Goal: Task Accomplishment & Management: Manage account settings

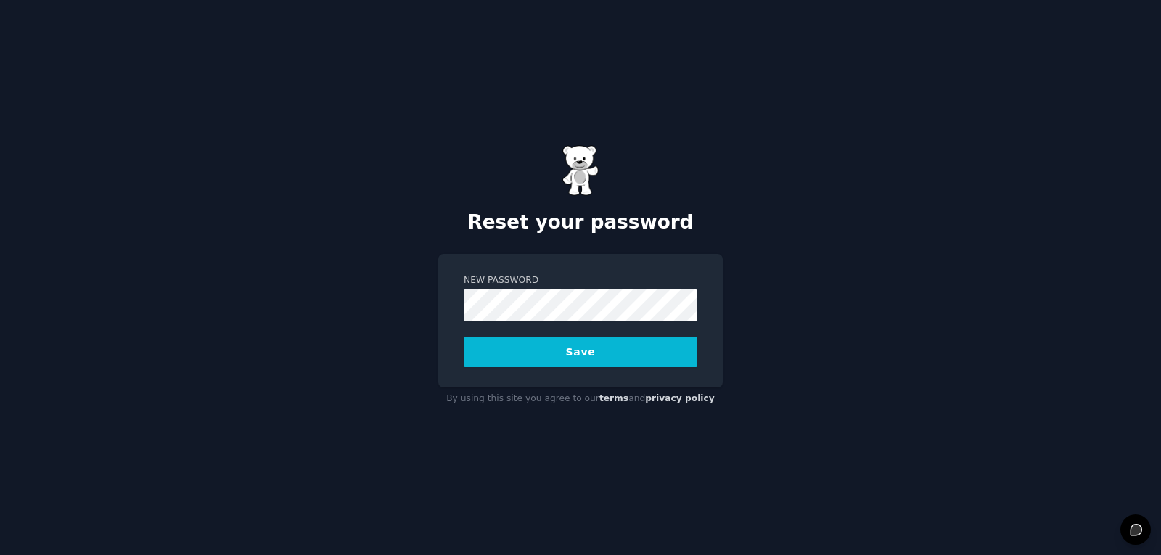
click at [553, 351] on button "Save" at bounding box center [581, 352] width 234 height 30
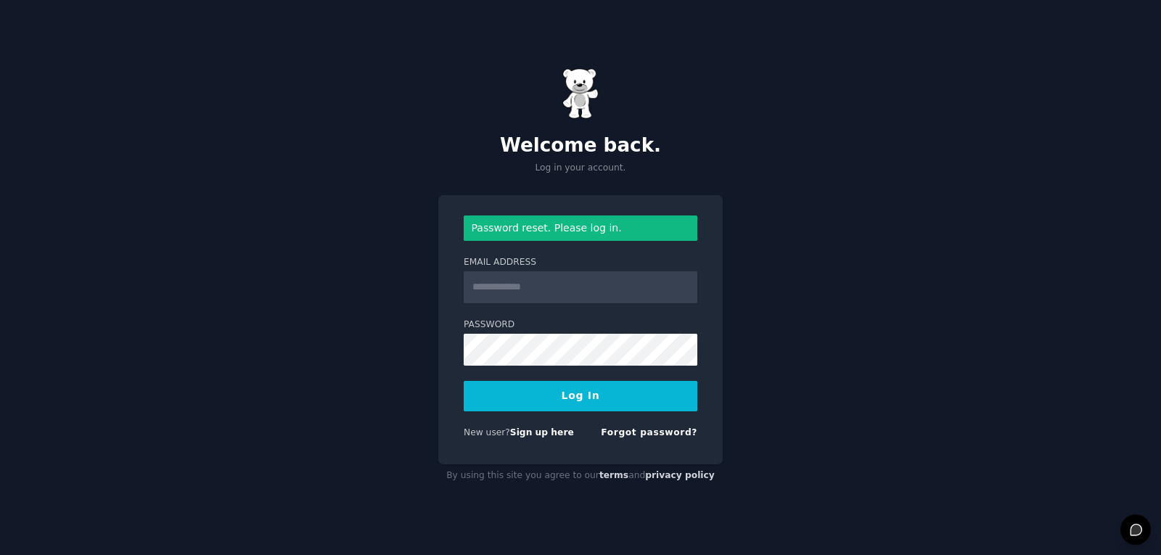
click at [525, 290] on input "Email Address" at bounding box center [581, 287] width 234 height 32
type input "**********"
click at [562, 399] on button "Log In" at bounding box center [581, 396] width 234 height 30
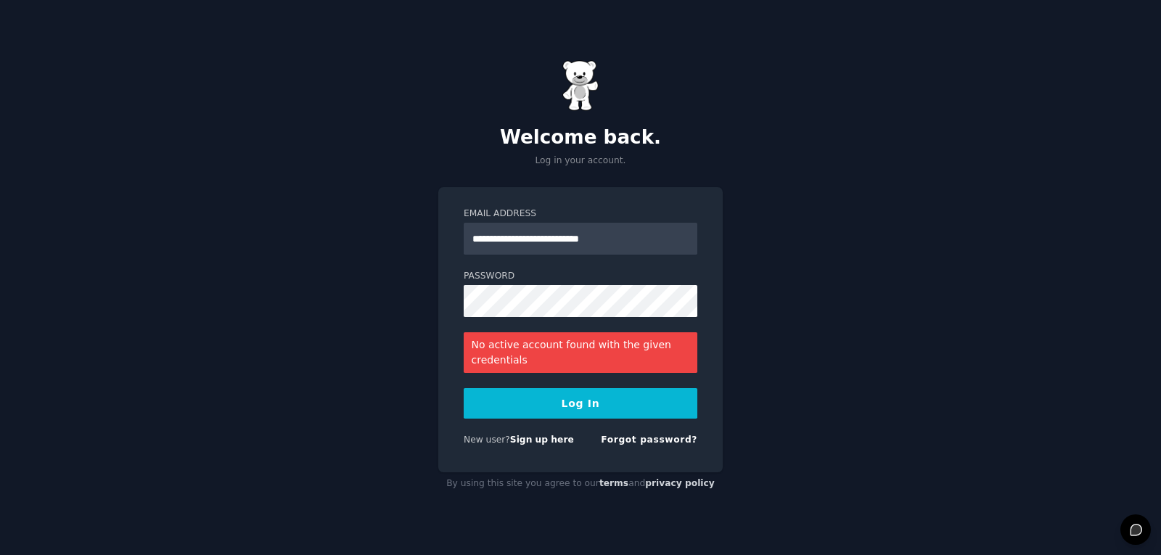
click at [581, 395] on button "Log In" at bounding box center [581, 403] width 234 height 30
click at [635, 239] on input "**********" at bounding box center [581, 239] width 234 height 32
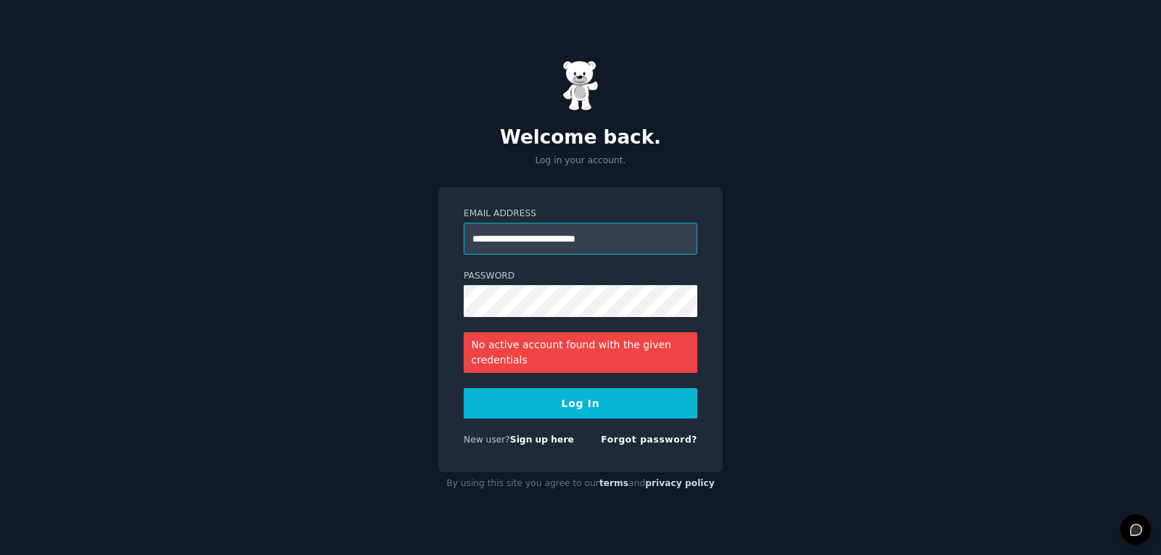
type input "**********"
click at [601, 396] on button "Log In" at bounding box center [581, 403] width 234 height 30
click at [645, 437] on link "Forgot password?" at bounding box center [649, 439] width 96 height 10
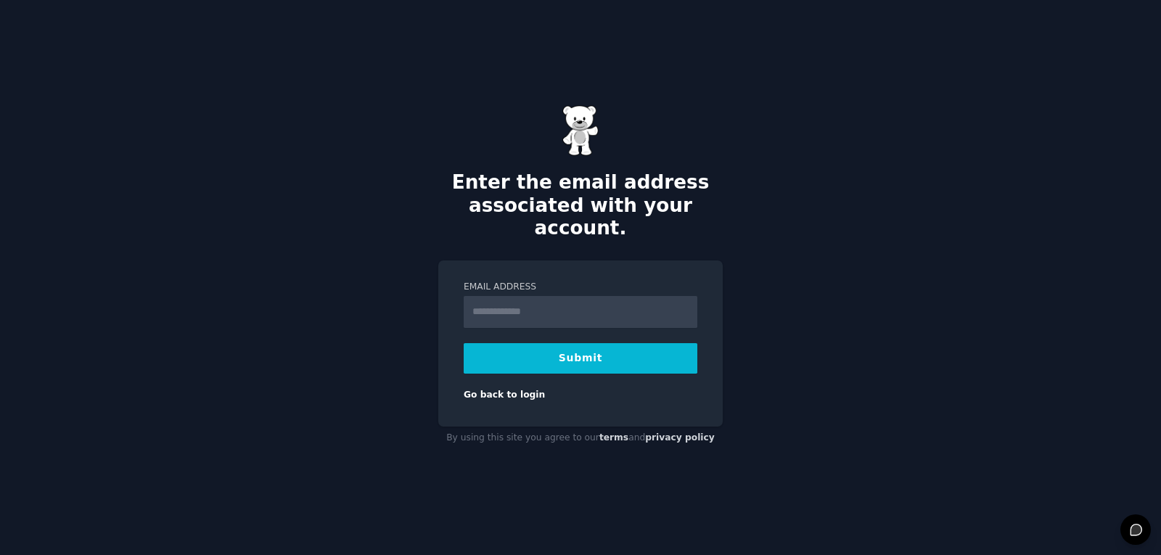
click at [577, 304] on input "Email Address" at bounding box center [581, 312] width 234 height 32
type input "**********"
click at [630, 303] on input "**********" at bounding box center [581, 312] width 234 height 32
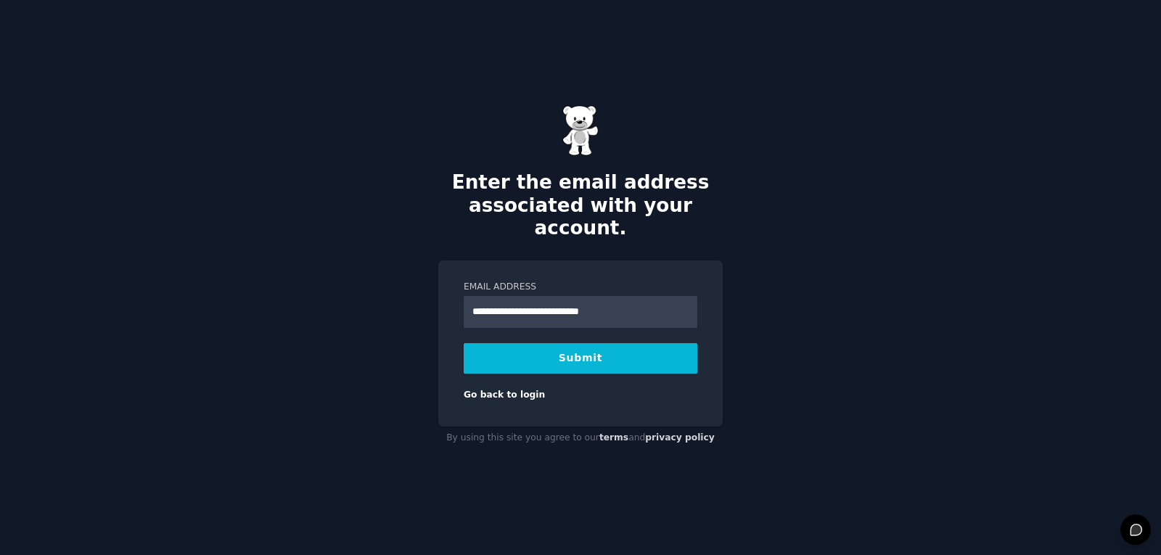
click at [630, 303] on input "**********" at bounding box center [581, 312] width 234 height 32
type input "*"
type input "**********"
click at [627, 347] on button "Submit" at bounding box center [581, 358] width 234 height 30
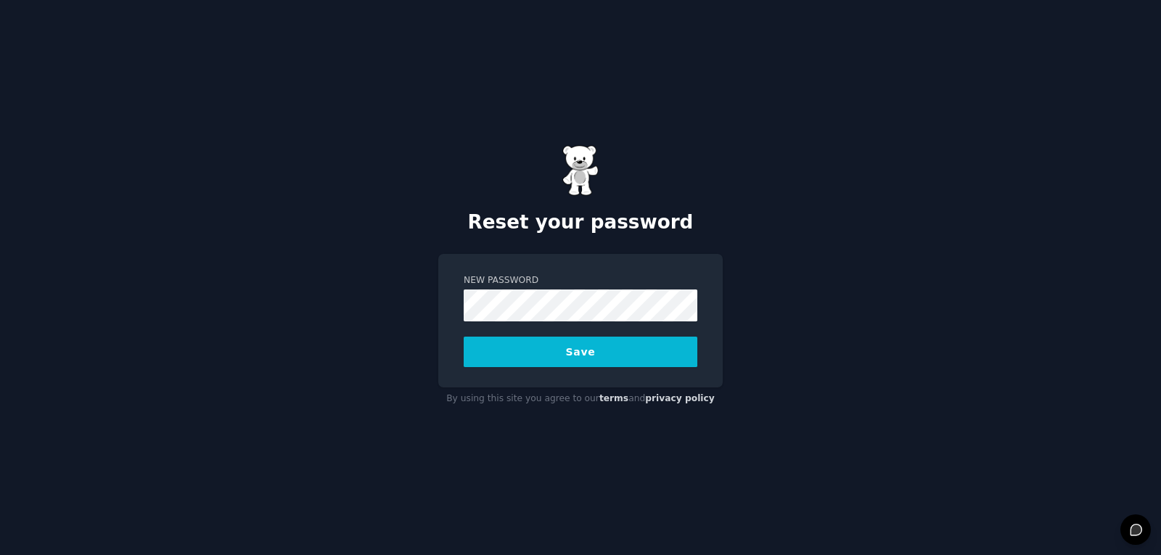
click at [524, 334] on form "New Password Save" at bounding box center [581, 320] width 234 height 93
click at [527, 346] on button "Save" at bounding box center [581, 352] width 234 height 30
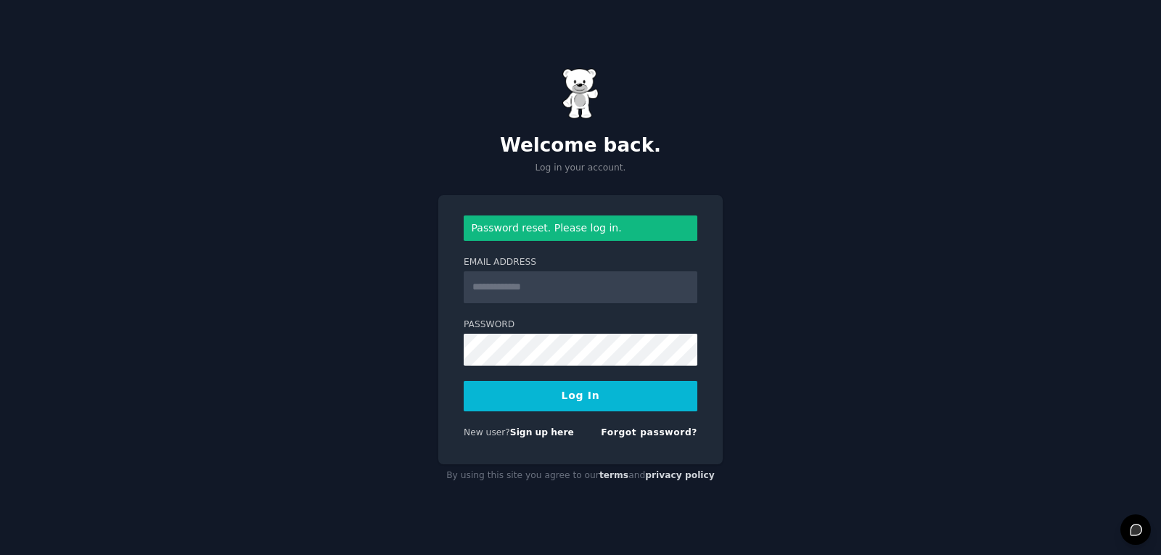
click at [535, 288] on input "Email Address" at bounding box center [581, 287] width 234 height 32
type input "**********"
click at [522, 366] on form "**********" at bounding box center [581, 329] width 234 height 229
click at [543, 394] on button "Log In" at bounding box center [581, 396] width 234 height 30
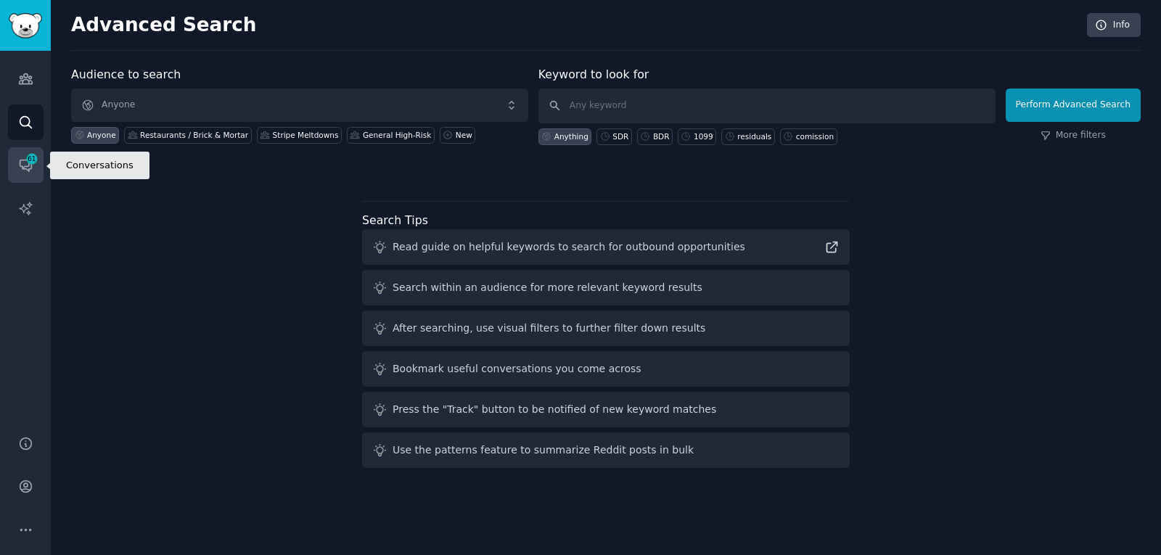
click at [27, 169] on icon "Sidebar" at bounding box center [26, 166] width 12 height 12
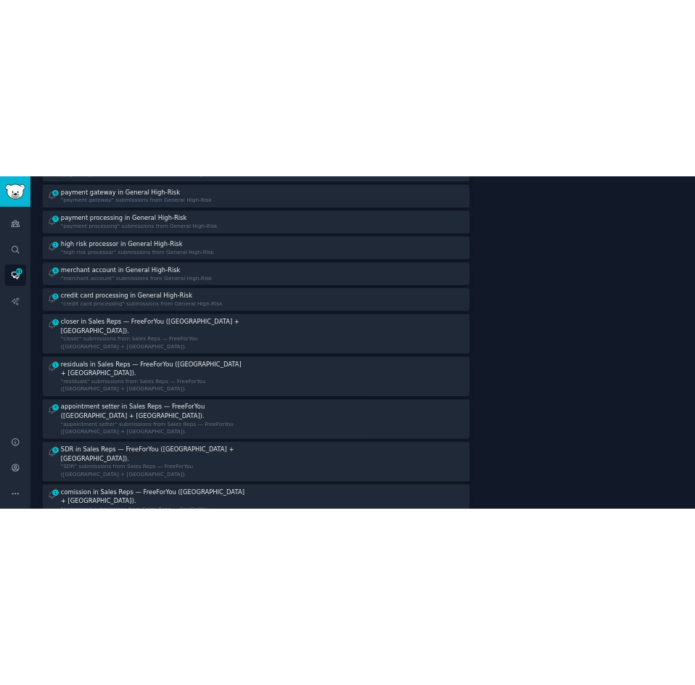
scroll to position [286, 0]
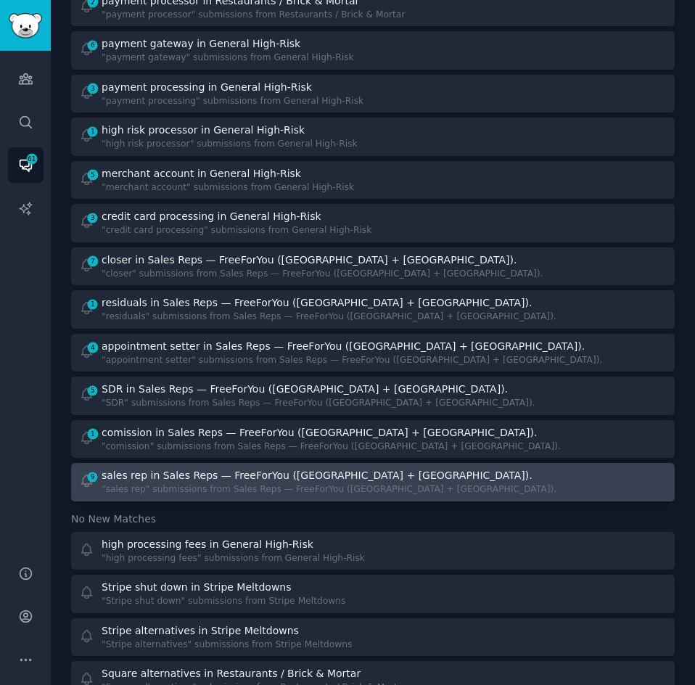
click at [207, 481] on div "sales rep in Sales Reps — FreeForYou ([GEOGRAPHIC_DATA] + [GEOGRAPHIC_DATA])." at bounding box center [317, 475] width 431 height 15
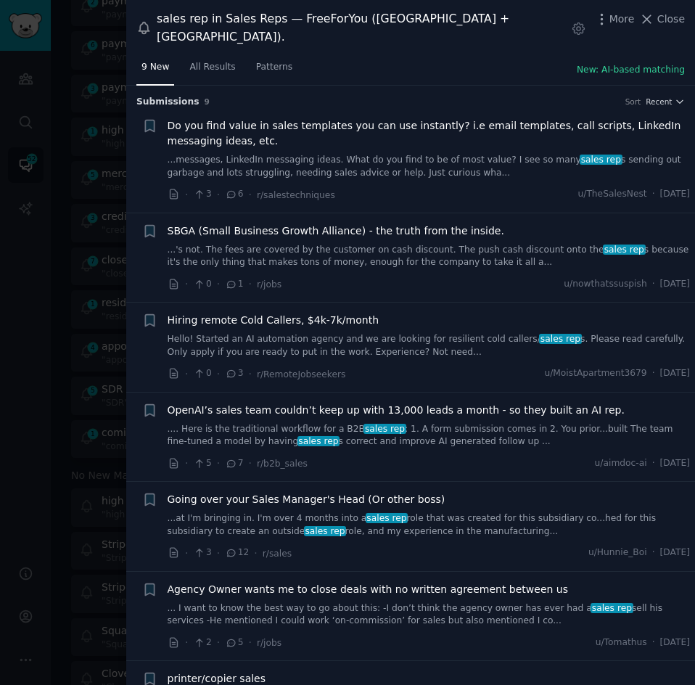
click at [420, 134] on div "Do you find value in sales templates you can use instantly? i.e email templates…" at bounding box center [429, 148] width 523 height 61
click at [352, 154] on link "...messages, LinkedIn messaging ideas. What do you find to be of most value? I …" at bounding box center [429, 166] width 523 height 25
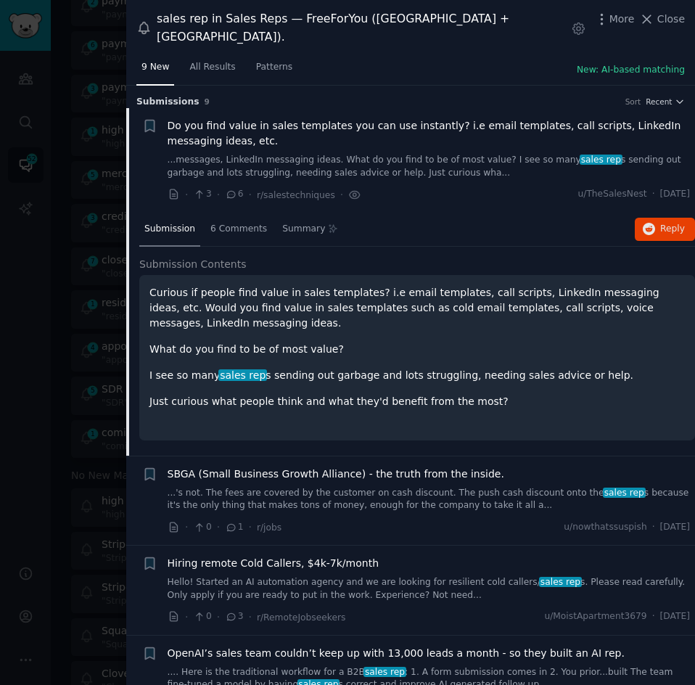
scroll to position [23, 0]
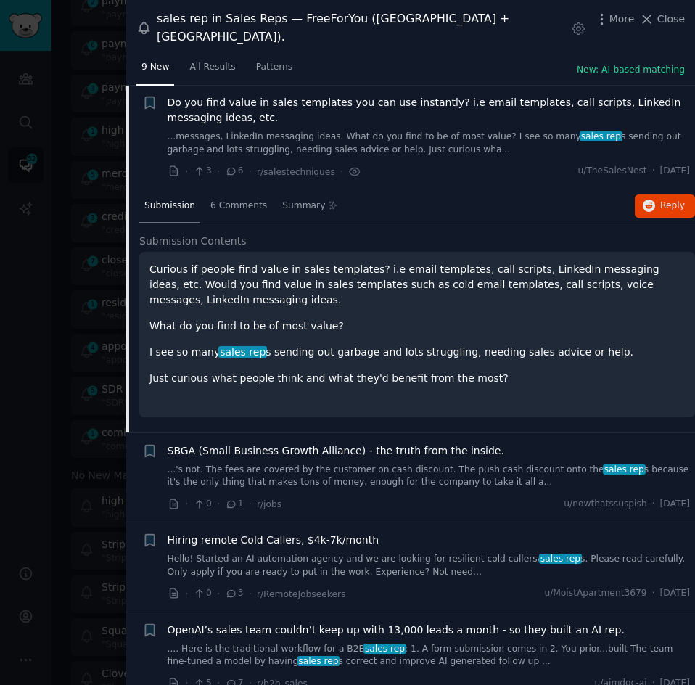
click at [382, 443] on div "SBGA (Small Business Growth Alliance) - the truth from the inside. ...'s not. T…" at bounding box center [429, 466] width 523 height 46
click at [382, 464] on link "...'s not. The fees are covered by the customer on cash discount. The push cash…" at bounding box center [429, 476] width 523 height 25
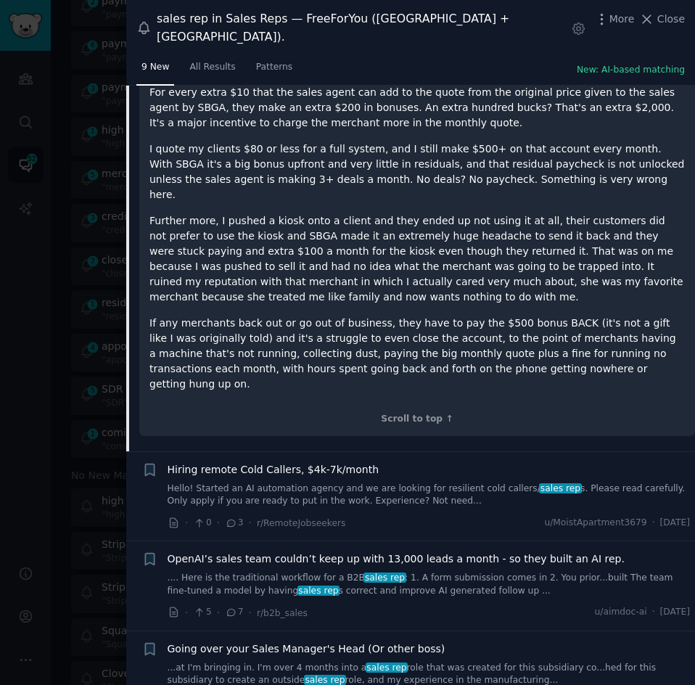
scroll to position [778, 0]
click at [375, 482] on link "Hello! Started an AI automation agency and we are looking for resilient cold ca…" at bounding box center [429, 494] width 523 height 25
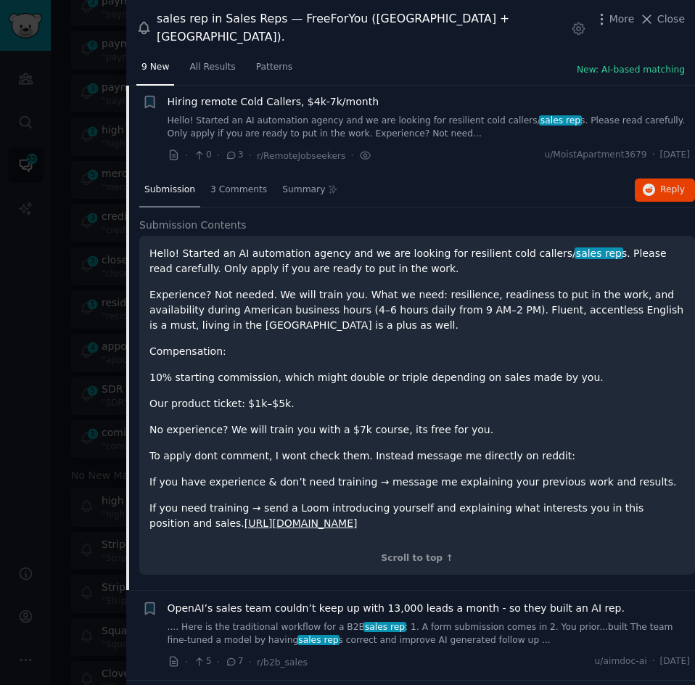
scroll to position [218, 0]
click at [646, 184] on icon "button" at bounding box center [649, 190] width 13 height 13
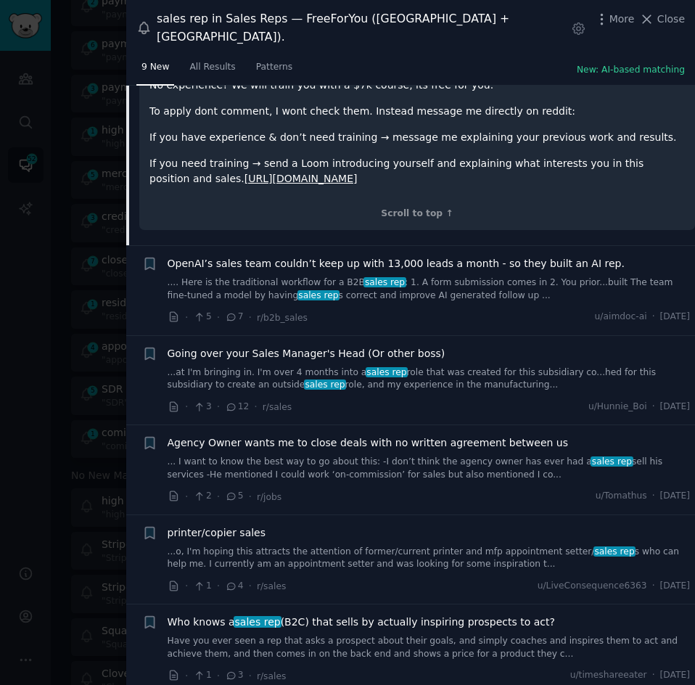
scroll to position [564, 0]
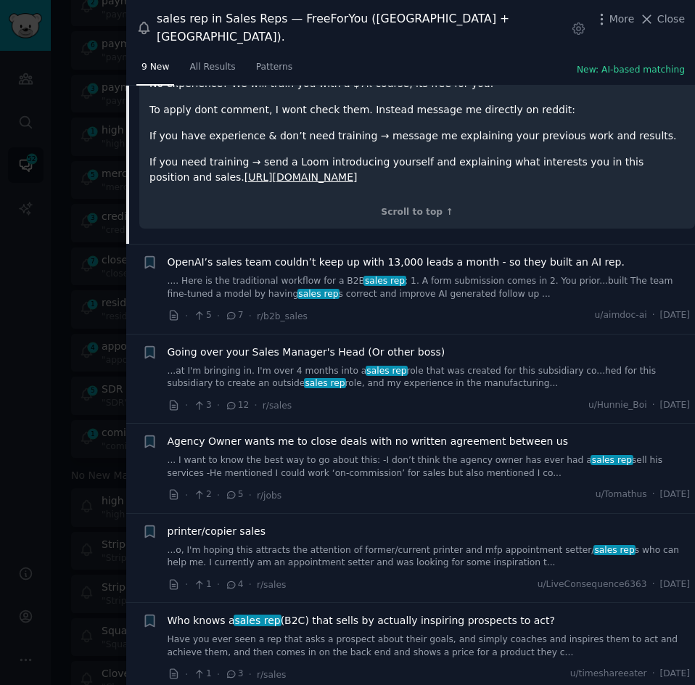
click at [462, 275] on link ".... Here is the traditional workflow for a B2B sales rep : 1. A form submissio…" at bounding box center [429, 287] width 523 height 25
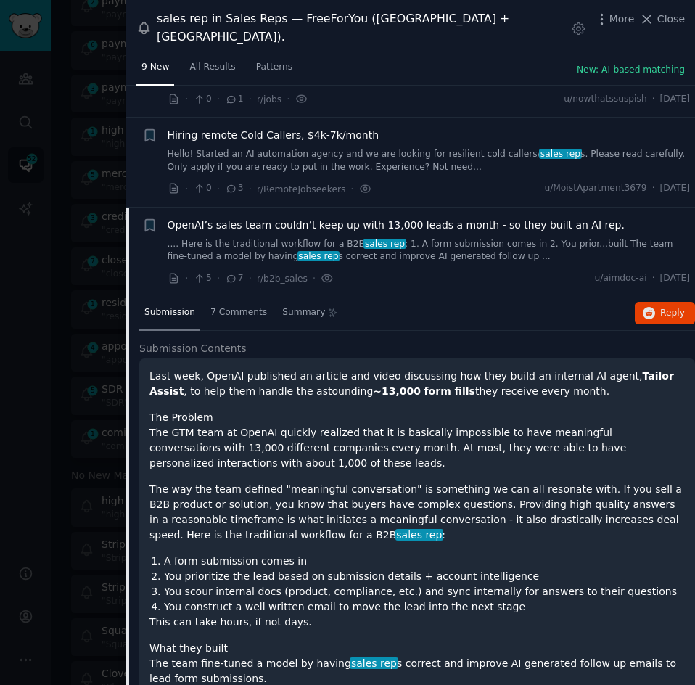
scroll to position [184, 0]
click at [654, 302] on button "Reply on Reddit" at bounding box center [665, 313] width 60 height 23
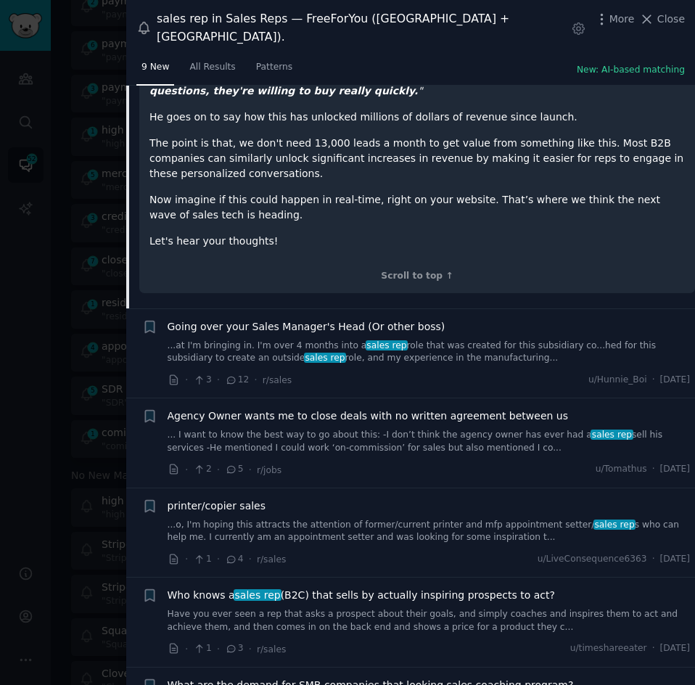
scroll to position [969, 0]
click at [473, 339] on link "...at I'm bringing in. I'm over 4 months into a sales rep role that was created…" at bounding box center [429, 351] width 523 height 25
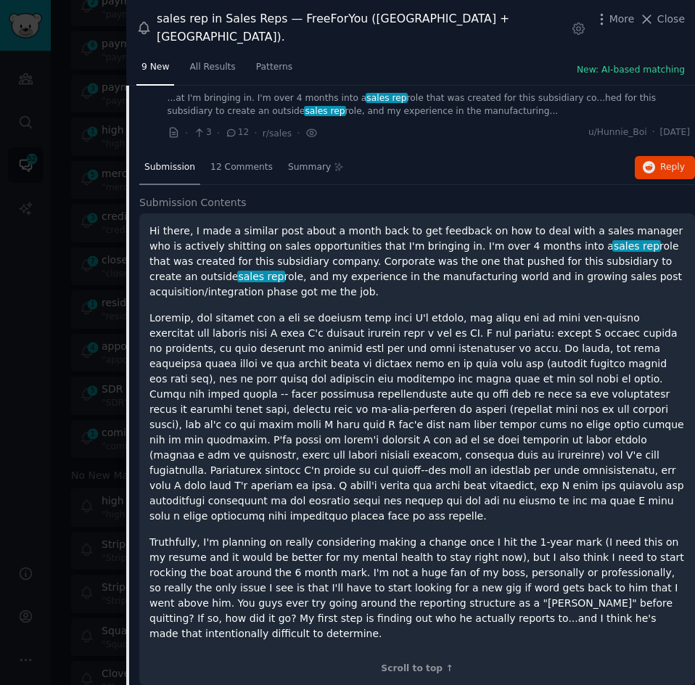
scroll to position [419, 0]
click at [660, 162] on span "Reply on Reddit" at bounding box center [672, 168] width 25 height 13
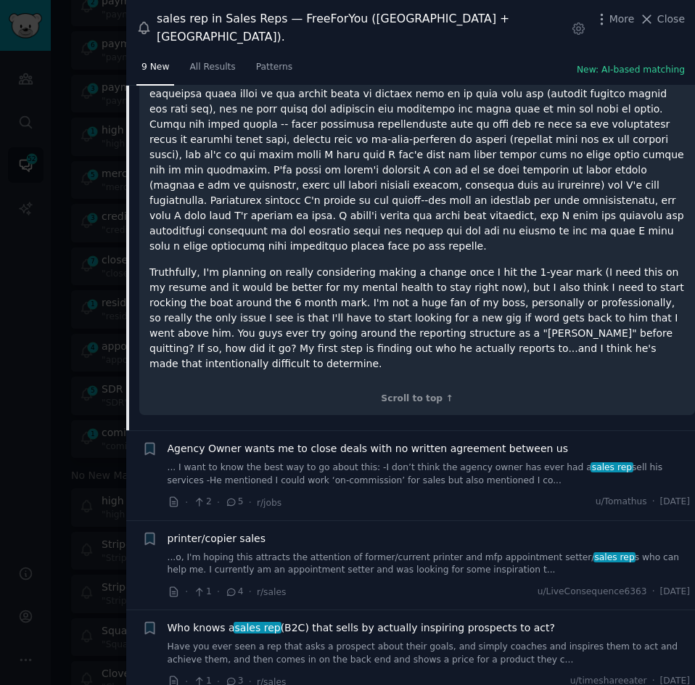
scroll to position [717, 0]
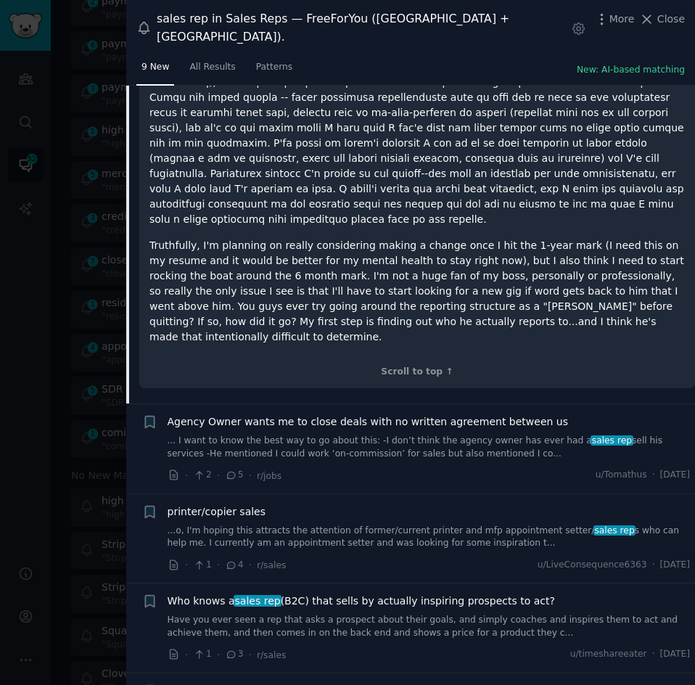
click at [387, 434] on link "... I want to know the best way to go about this: -I don’t think the agency own…" at bounding box center [429, 446] width 523 height 25
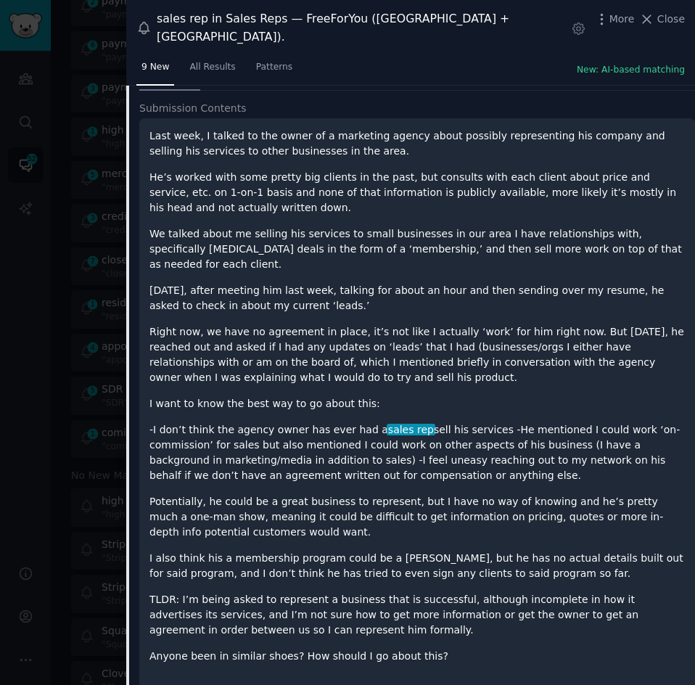
scroll to position [675, 0]
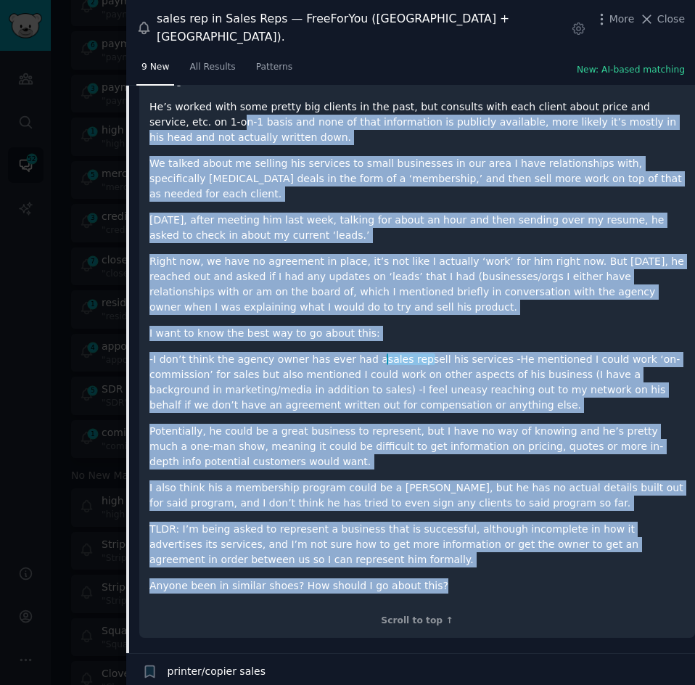
drag, startPoint x: 444, startPoint y: 556, endPoint x: 154, endPoint y: 112, distance: 529.7
click at [154, 112] on div "Last week, I talked to the owner of a marketing agency about possibly represent…" at bounding box center [416, 325] width 535 height 535
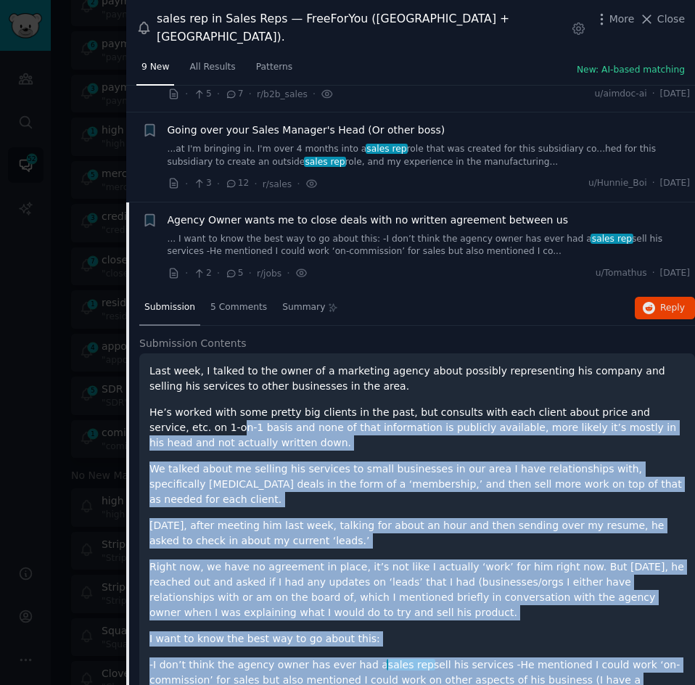
scroll to position [368, 0]
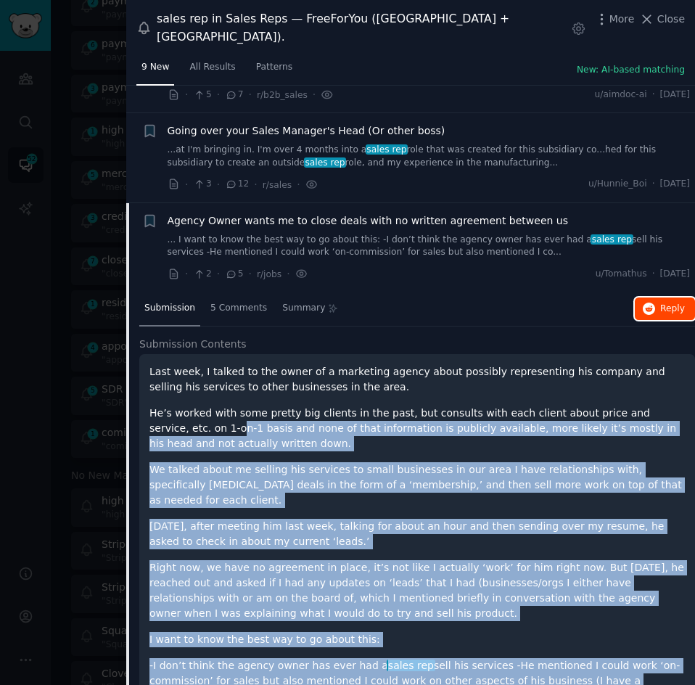
click at [656, 297] on button "Reply on Reddit" at bounding box center [665, 308] width 60 height 23
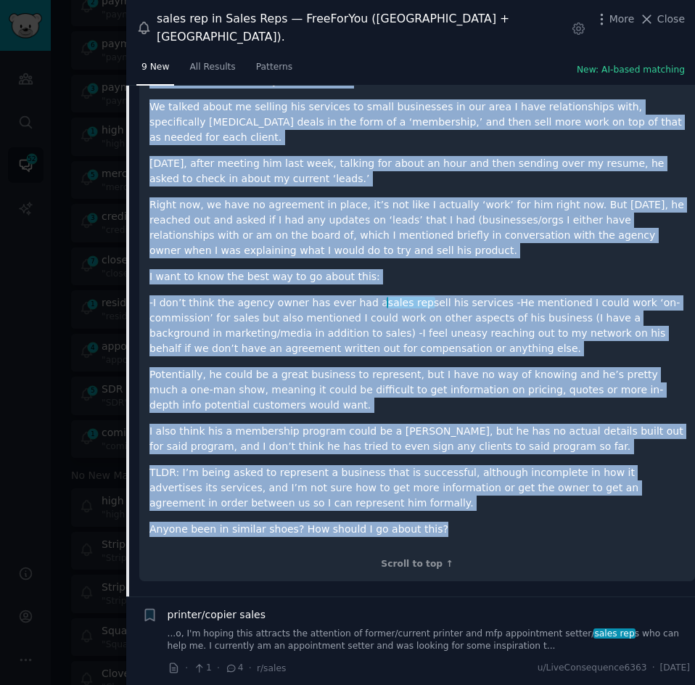
scroll to position [880, 0]
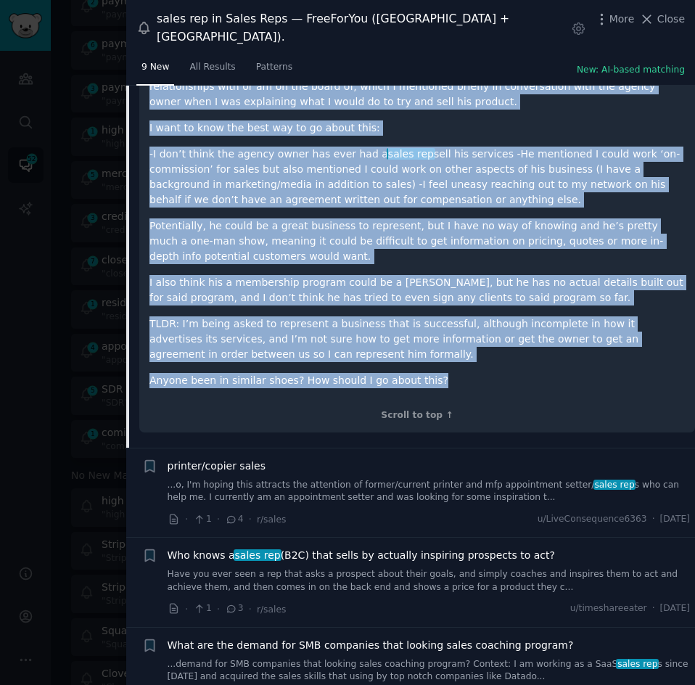
click at [368, 479] on link "...o, I'm hoping this attracts the attention of former/current printer and mfp …" at bounding box center [429, 491] width 523 height 25
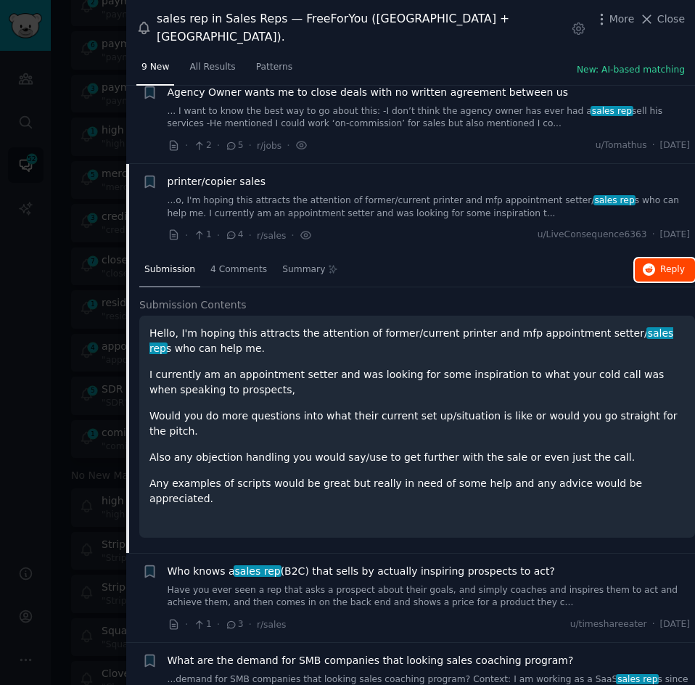
click at [665, 263] on span "Reply on Reddit" at bounding box center [672, 269] width 25 height 13
